Goal: Find specific page/section: Find specific page/section

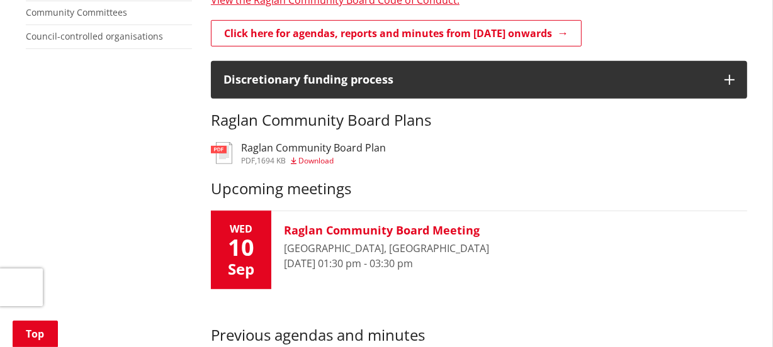
scroll to position [572, 0]
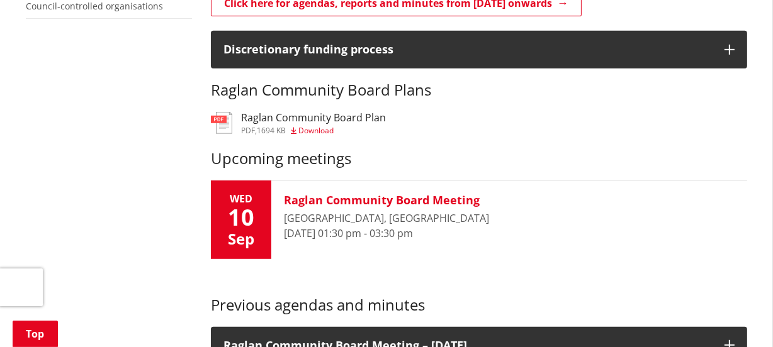
click at [361, 201] on h3 "Raglan Community Board Meeting" at bounding box center [386, 201] width 205 height 14
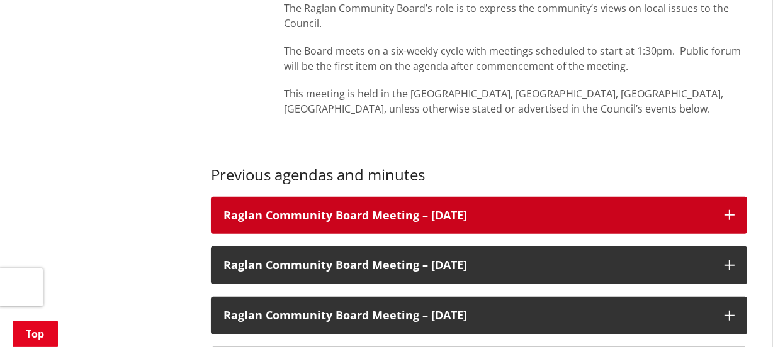
scroll to position [858, 0]
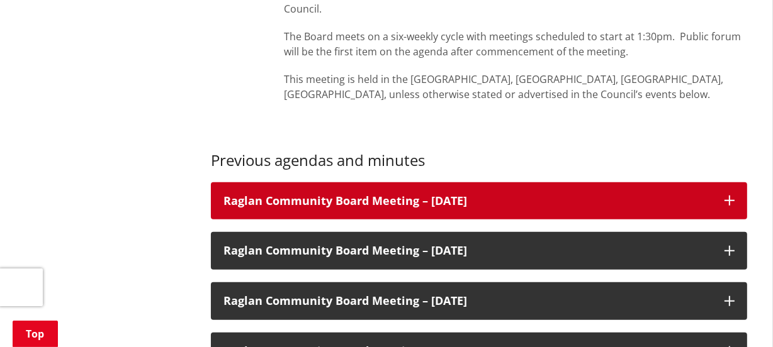
click at [334, 197] on h3 "Raglan Community Board Meeting – [DATE]" at bounding box center [467, 201] width 488 height 13
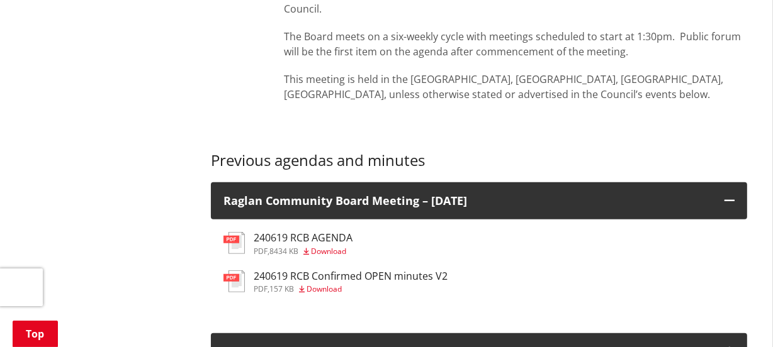
click at [294, 238] on h3 "240619 RCB AGENDA" at bounding box center [303, 238] width 99 height 12
